Goal: Connect with others: Connect with others

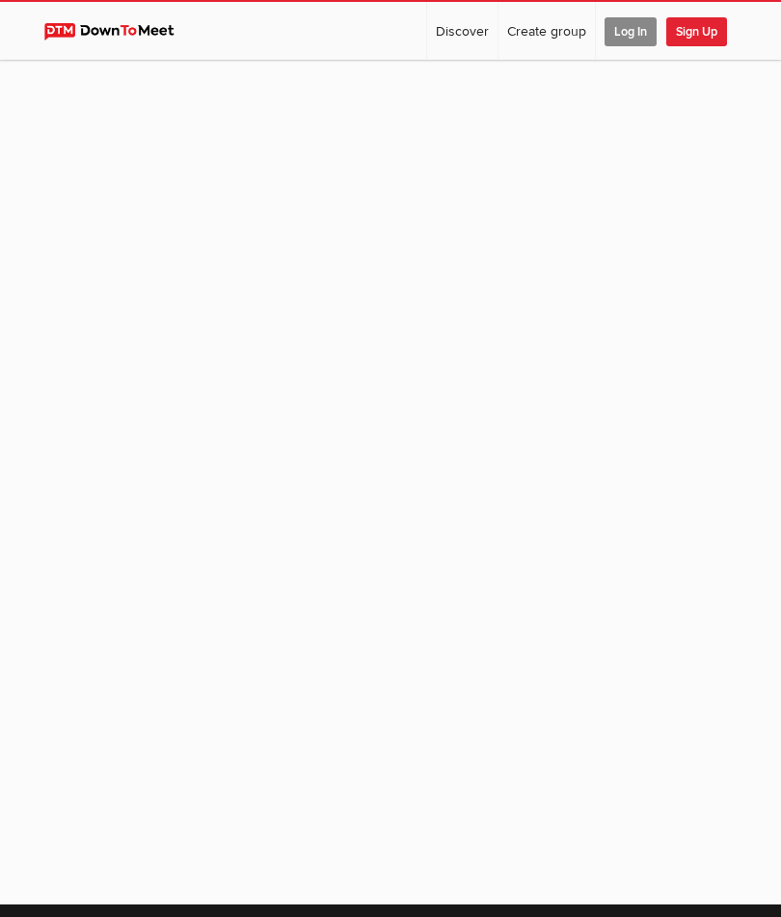
click at [637, 36] on span "Log In" at bounding box center [630, 31] width 52 height 29
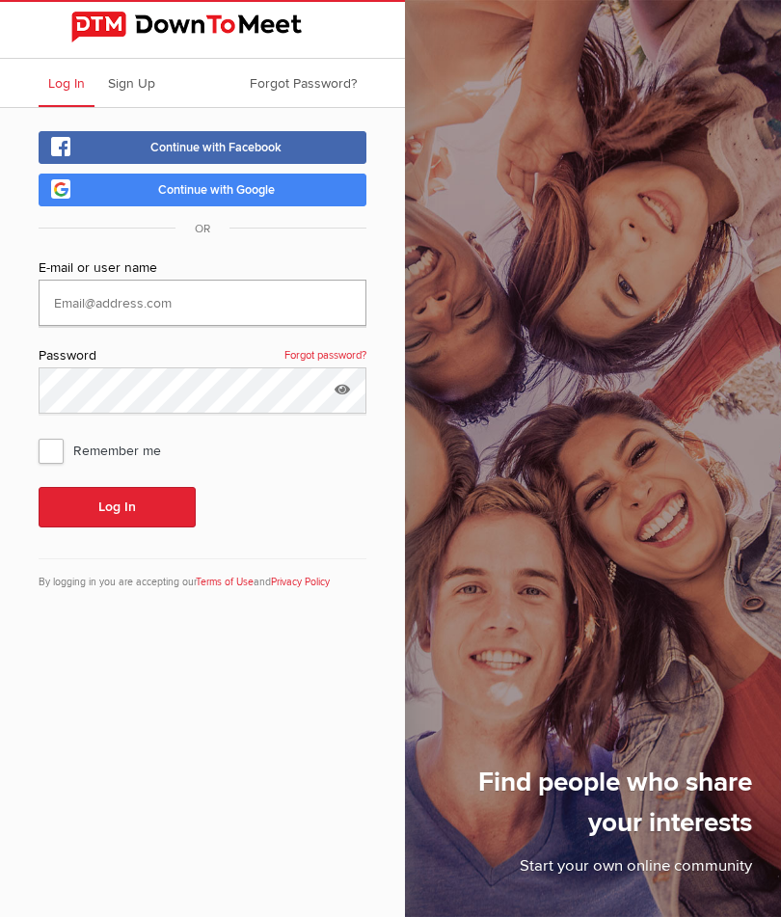
click at [249, 315] on input "text" at bounding box center [203, 302] width 328 height 46
click at [337, 445] on div "Remember me" at bounding box center [203, 450] width 328 height 35
click at [282, 191] on link "Continue with Google" at bounding box center [203, 189] width 328 height 33
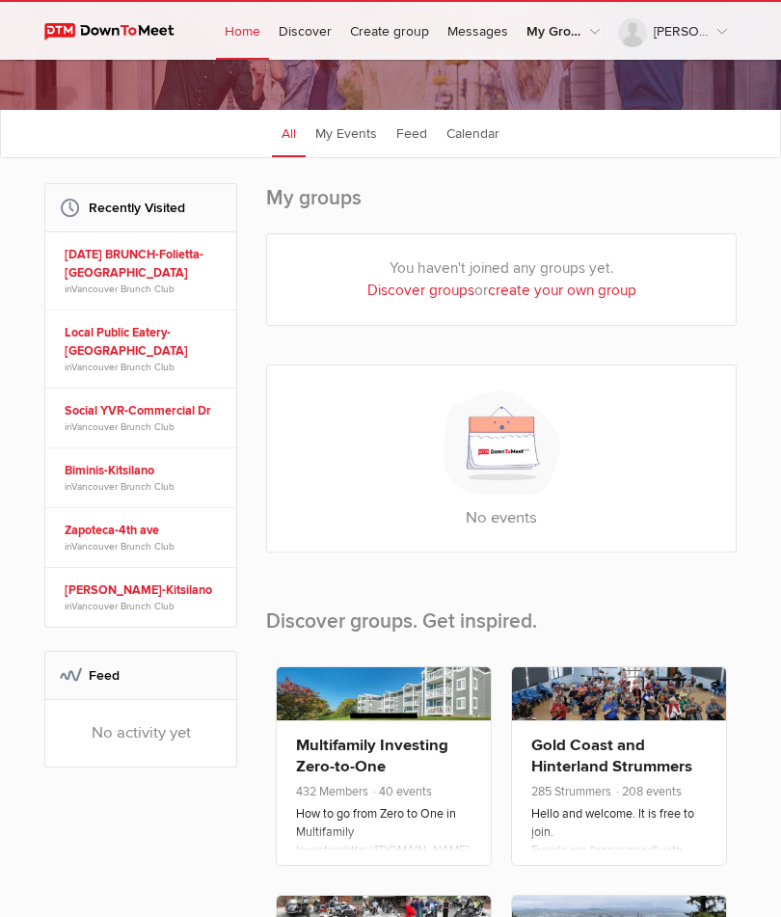
scroll to position [180, 0]
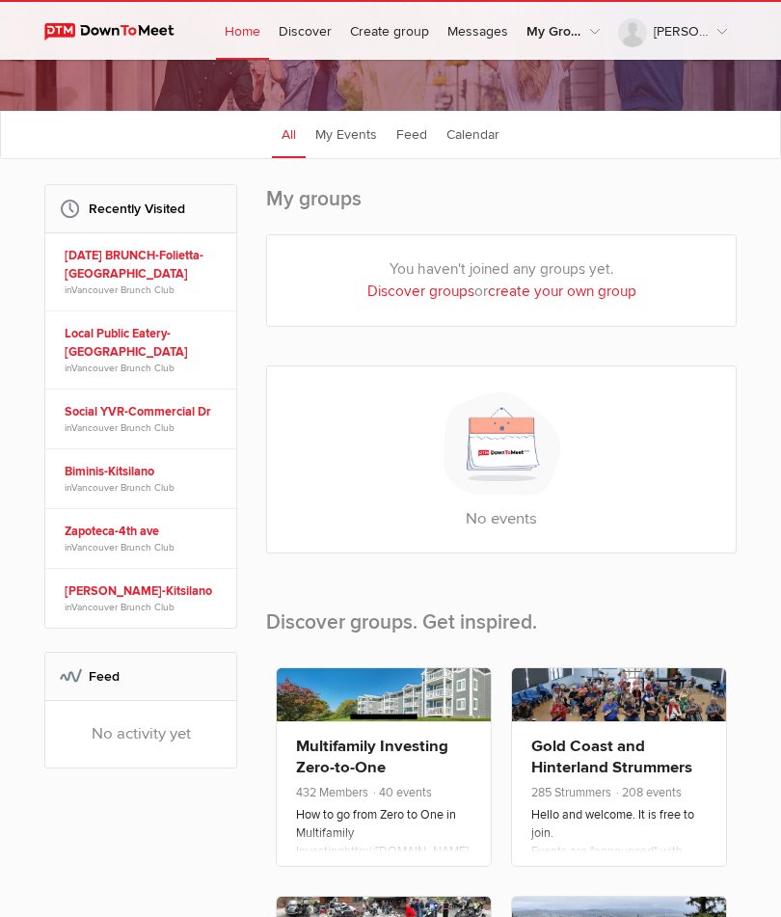
click at [146, 28] on img at bounding box center [117, 31] width 147 height 17
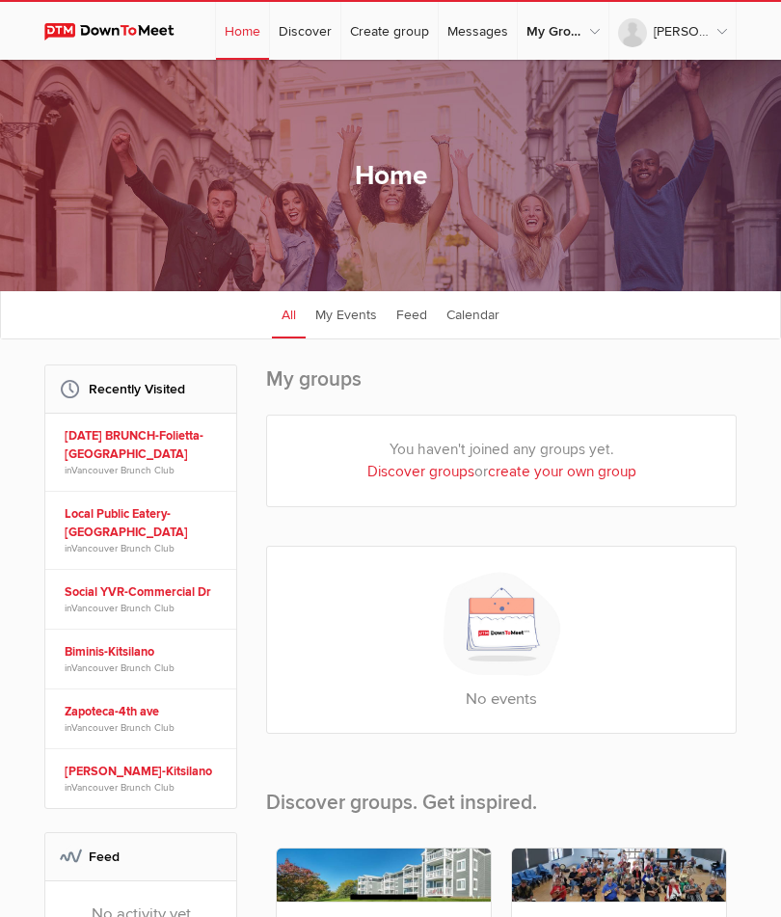
click at [365, 329] on link "My Events" at bounding box center [346, 314] width 81 height 48
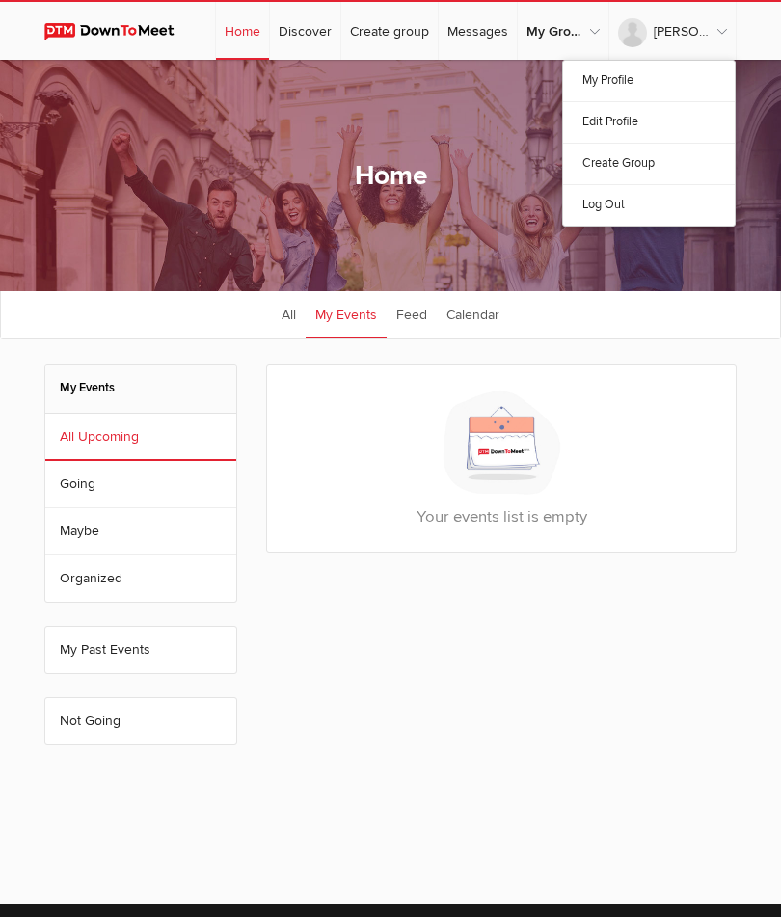
click at [639, 199] on link "Log Out" at bounding box center [649, 204] width 172 height 41
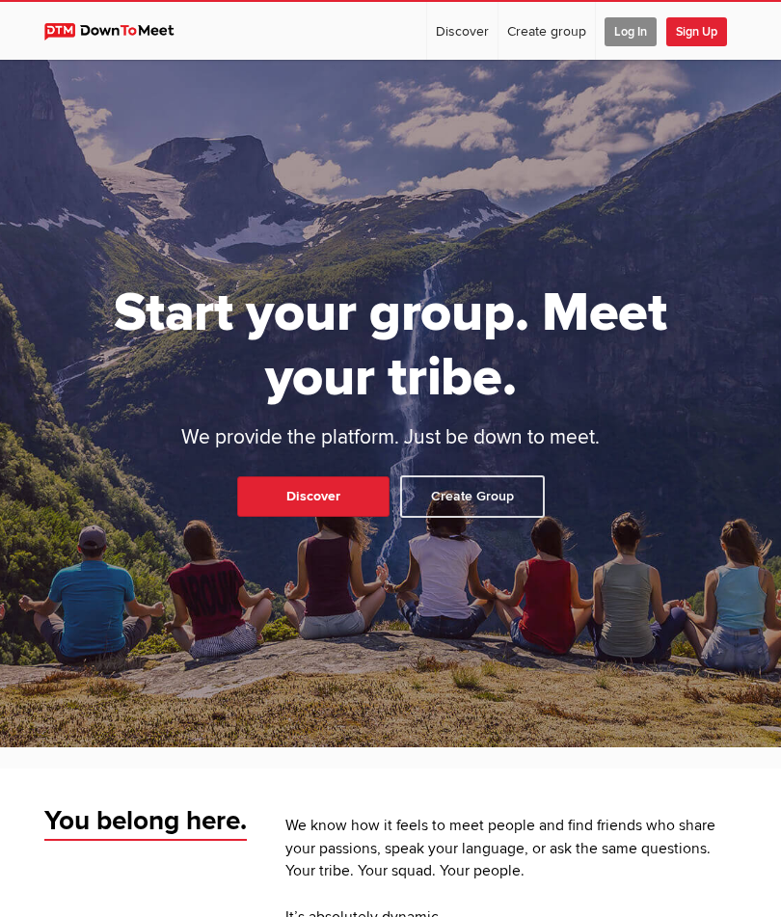
click at [629, 41] on span "Log In" at bounding box center [630, 31] width 52 height 29
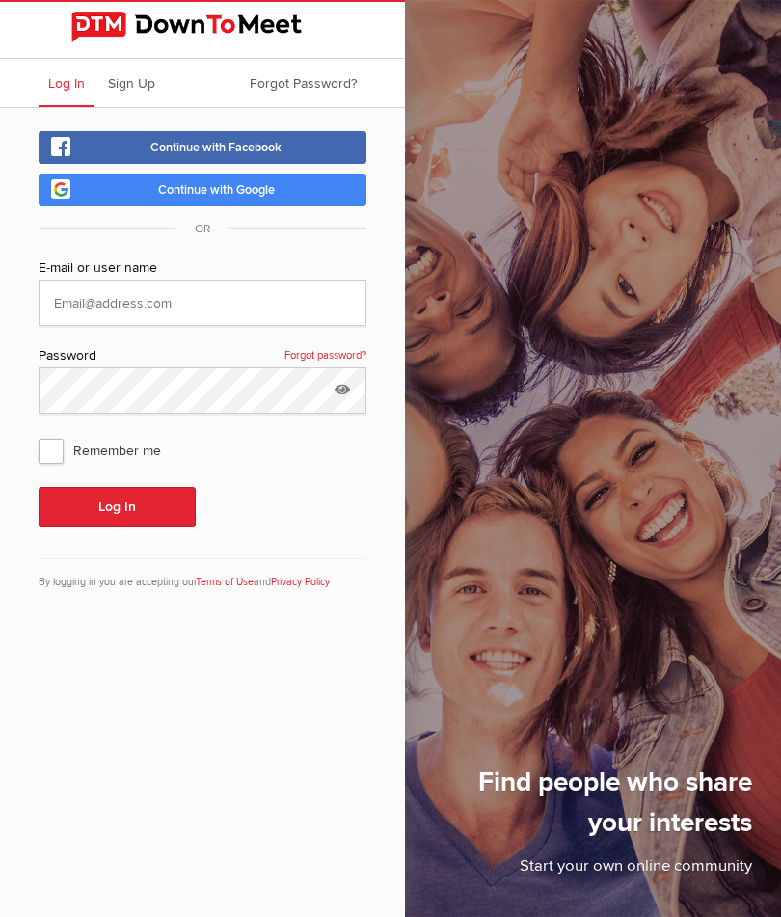
click at [283, 186] on link "Continue with Google" at bounding box center [203, 189] width 328 height 33
